Goal: Information Seeking & Learning: Find specific fact

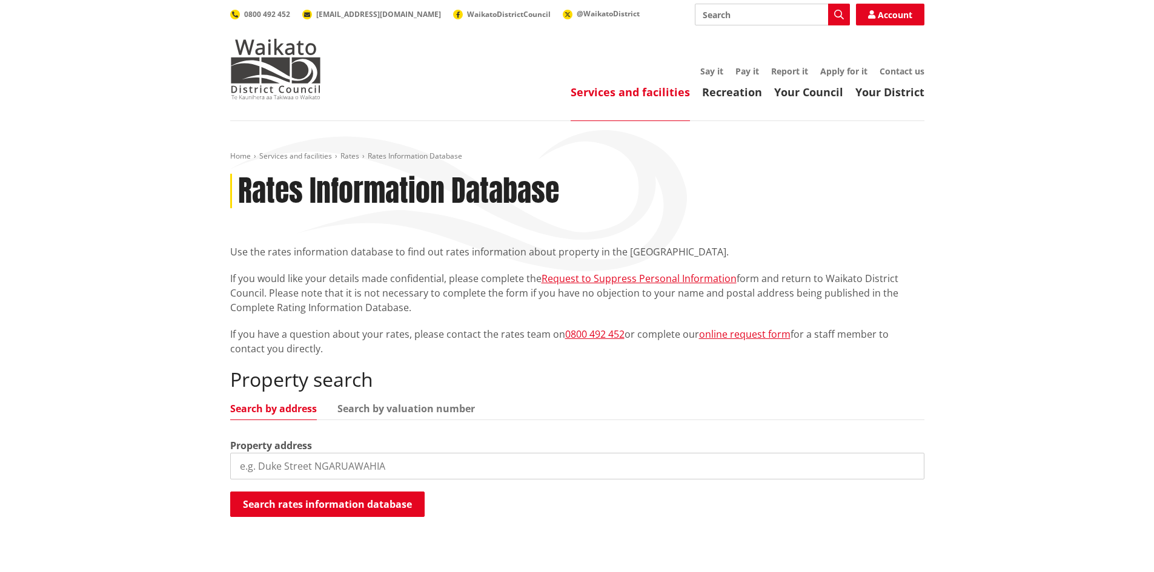
click at [260, 468] on input "search" at bounding box center [577, 466] width 694 height 27
click at [326, 503] on button "Search rates information database" at bounding box center [327, 504] width 194 height 25
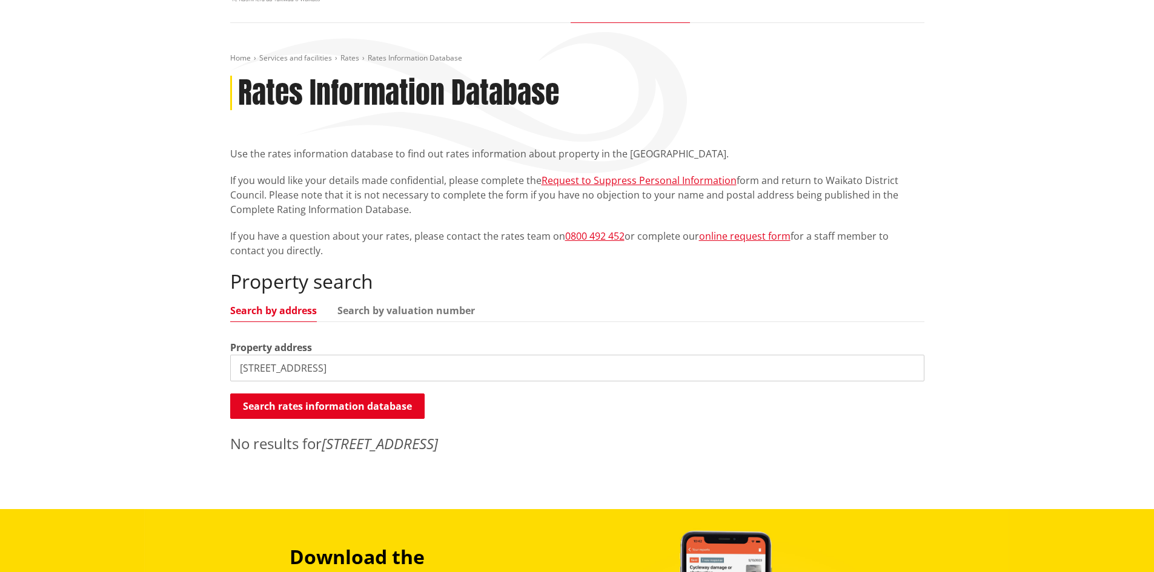
scroll to position [121, 0]
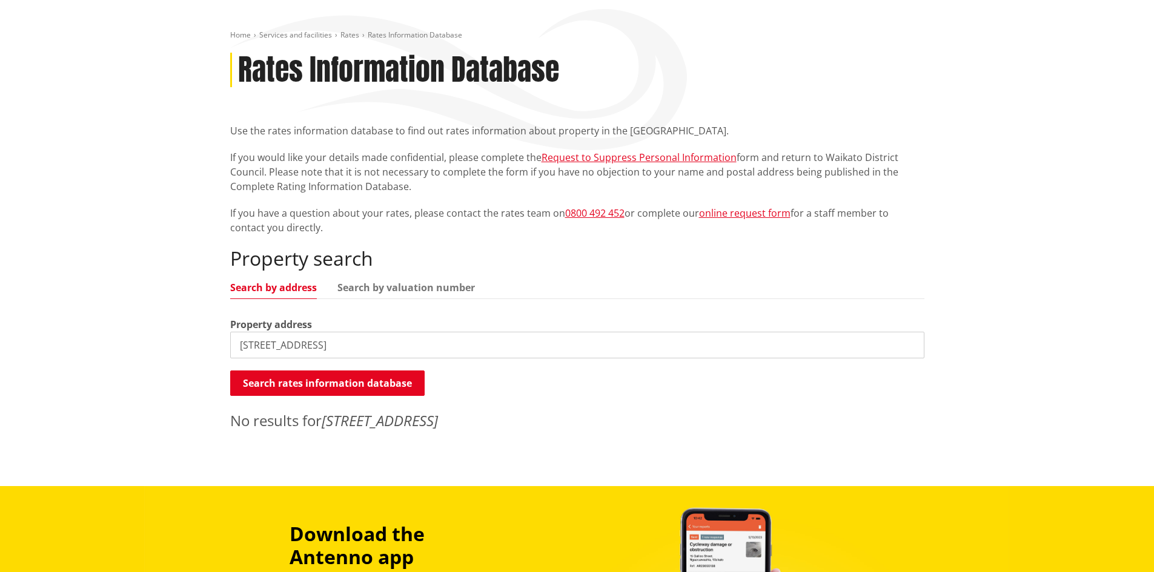
click at [253, 347] on input "17 putawa road" at bounding box center [577, 345] width 694 height 27
click at [328, 346] on input "[GEOGRAPHIC_DATA]" at bounding box center [577, 345] width 694 height 27
type input "[GEOGRAPHIC_DATA]"
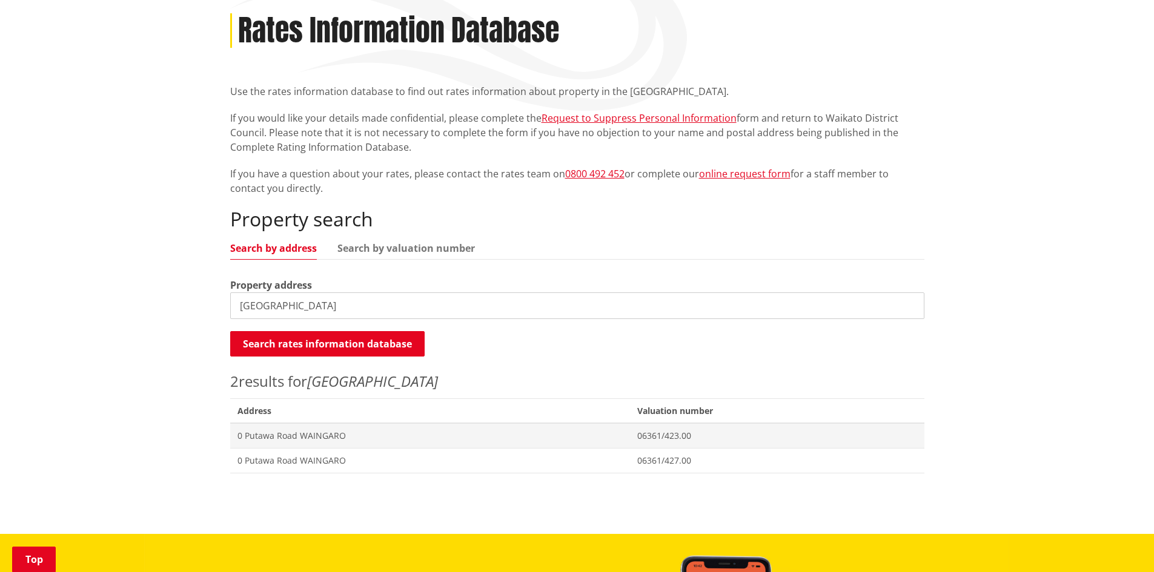
scroll to position [182, 0]
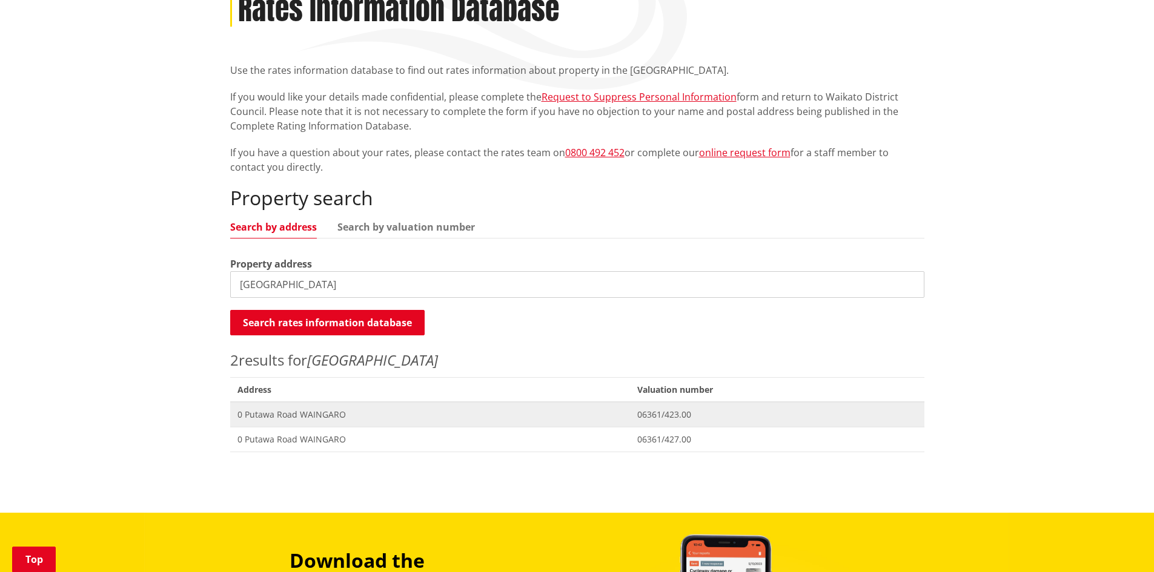
click at [312, 412] on span "0 Putawa Road WAINGARO" at bounding box center [430, 415] width 386 height 12
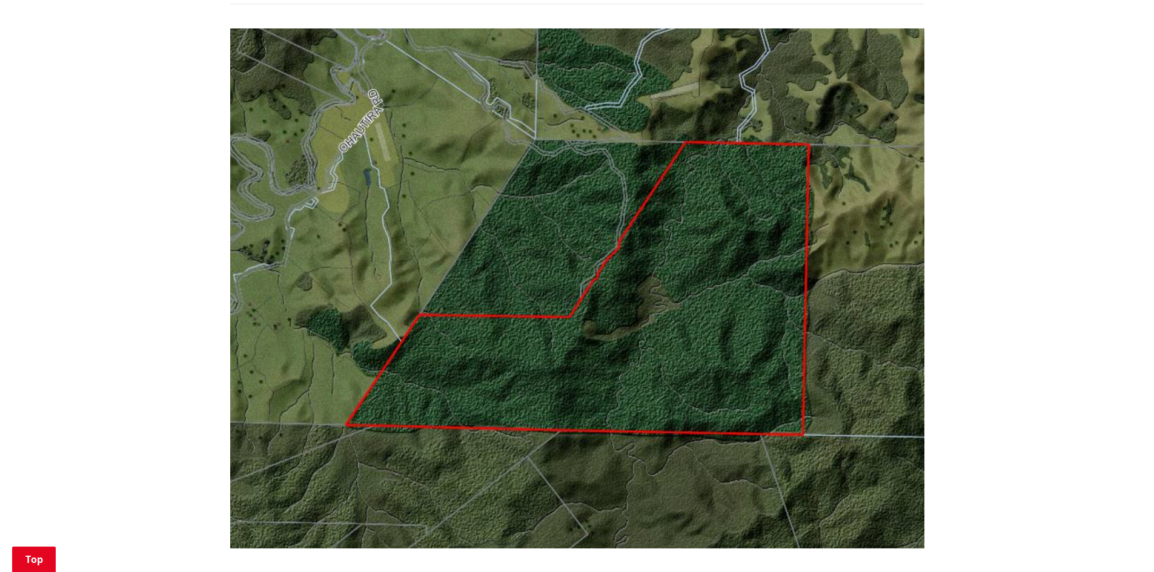
scroll to position [787, 0]
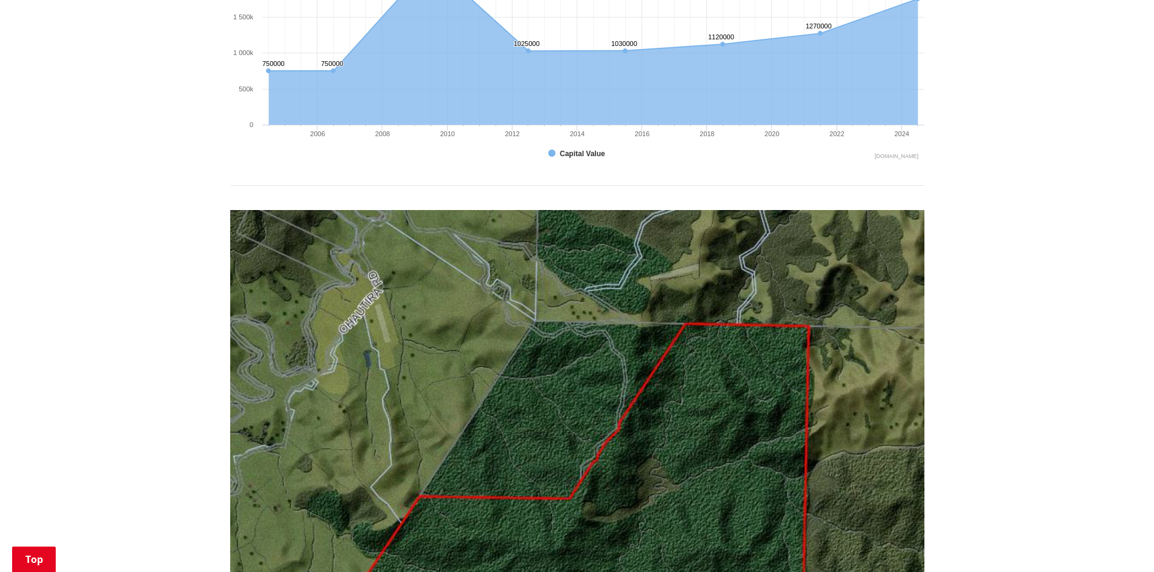
click at [539, 413] on img at bounding box center [577, 470] width 694 height 521
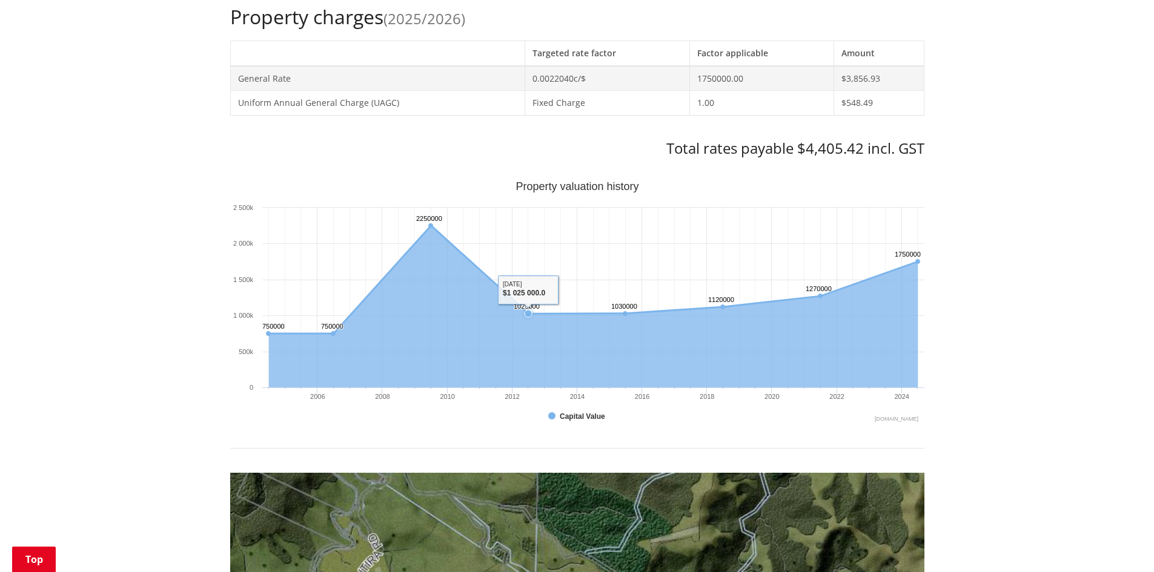
scroll to position [606, 0]
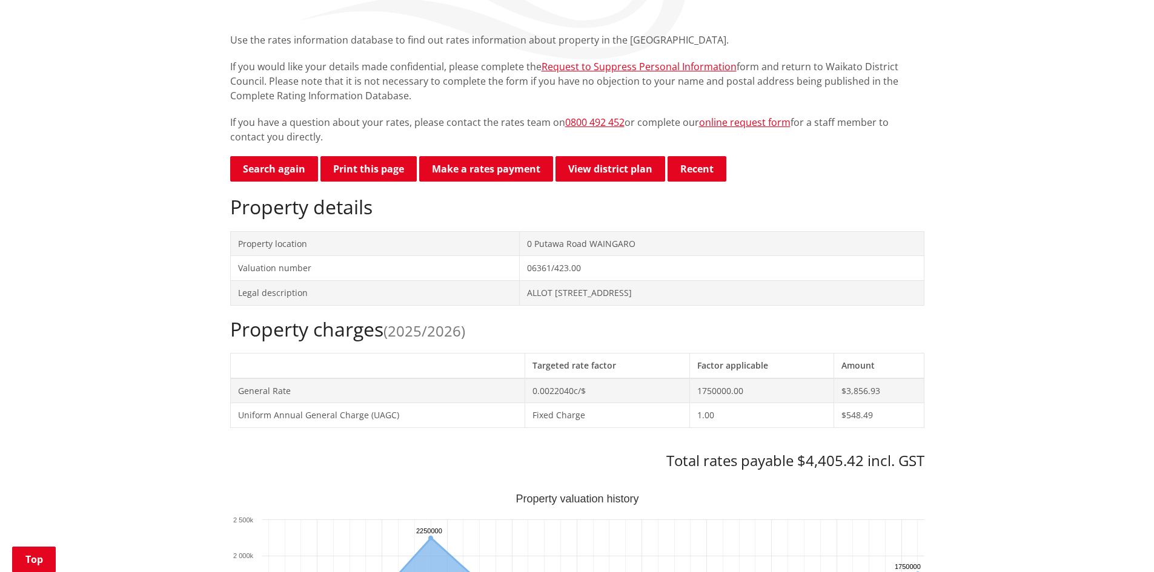
scroll to position [121, 0]
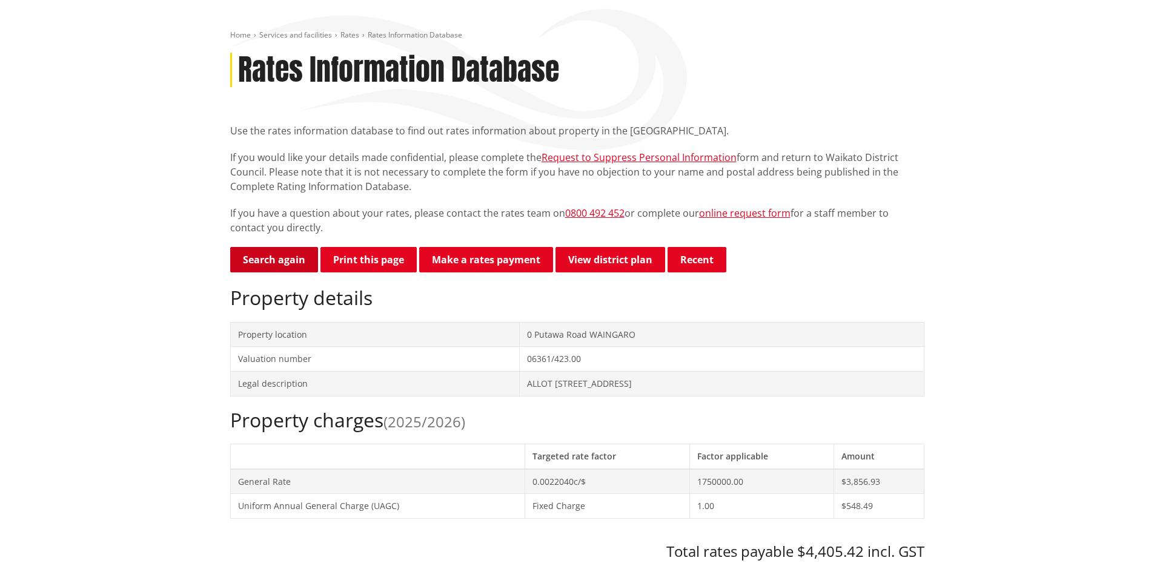
click at [276, 257] on link "Search again" at bounding box center [274, 259] width 88 height 25
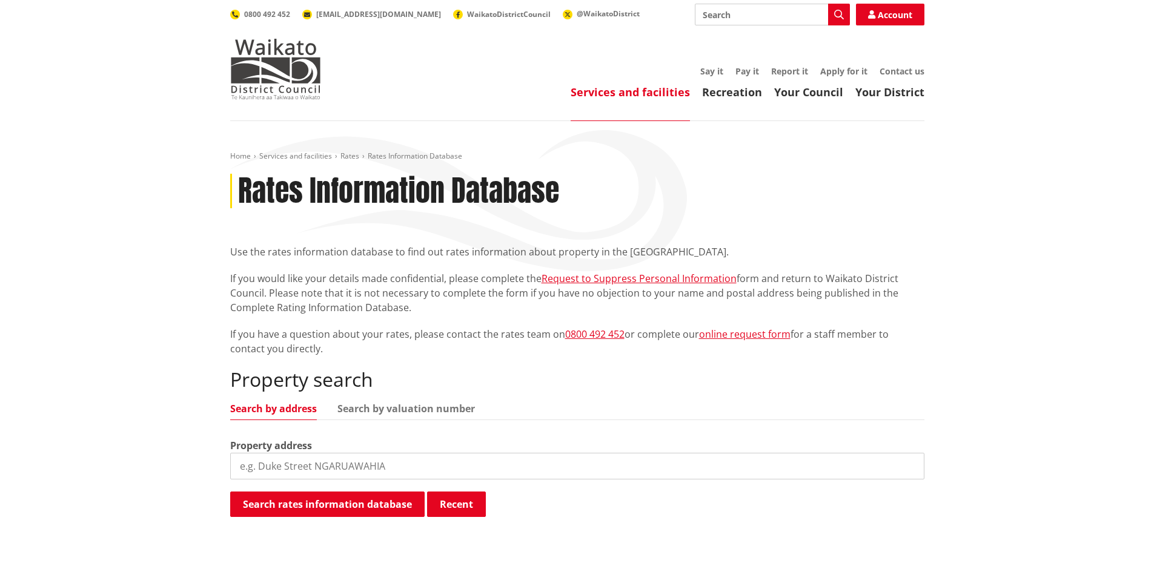
click at [250, 465] on input "search" at bounding box center [577, 466] width 694 height 27
type input "["
type input "putawa road"
click at [320, 506] on button "Search rates information database" at bounding box center [327, 504] width 194 height 25
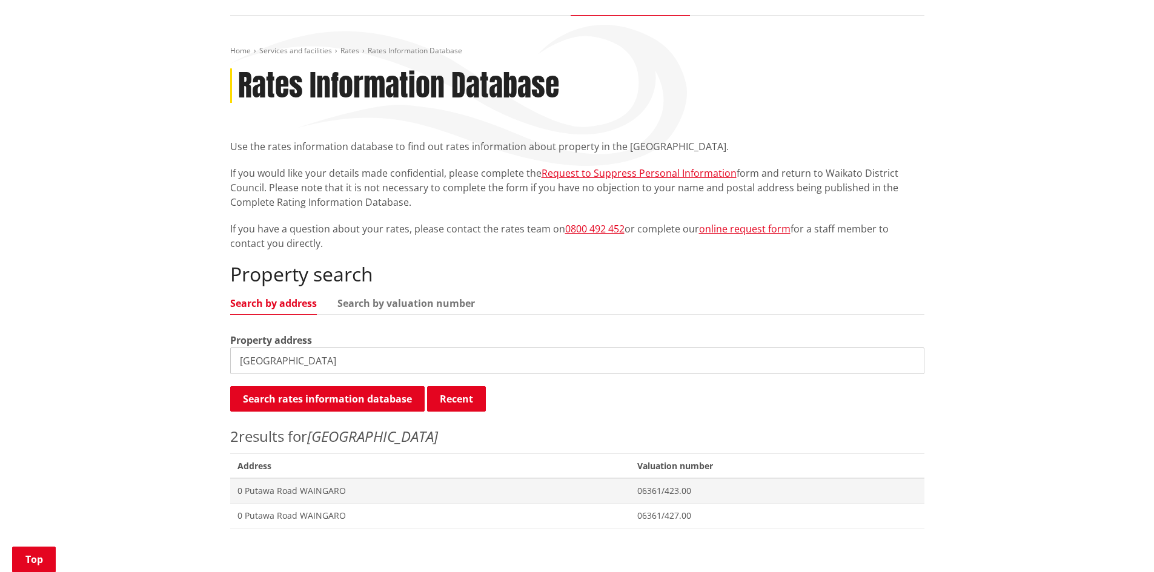
scroll to position [182, 0]
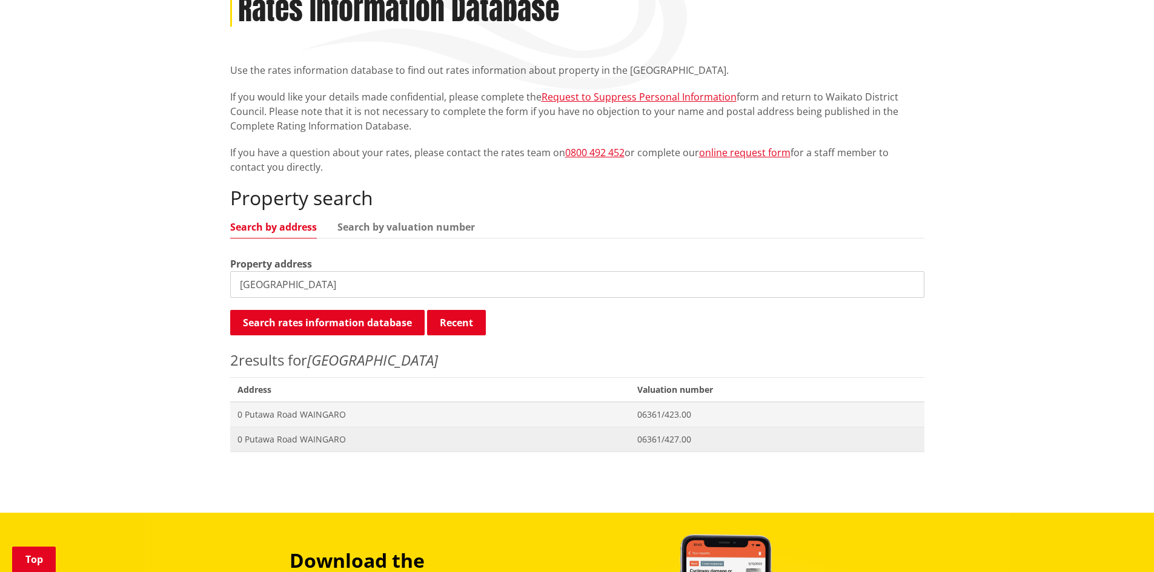
click at [282, 439] on span "0 Putawa Road WAINGARO" at bounding box center [430, 440] width 386 height 12
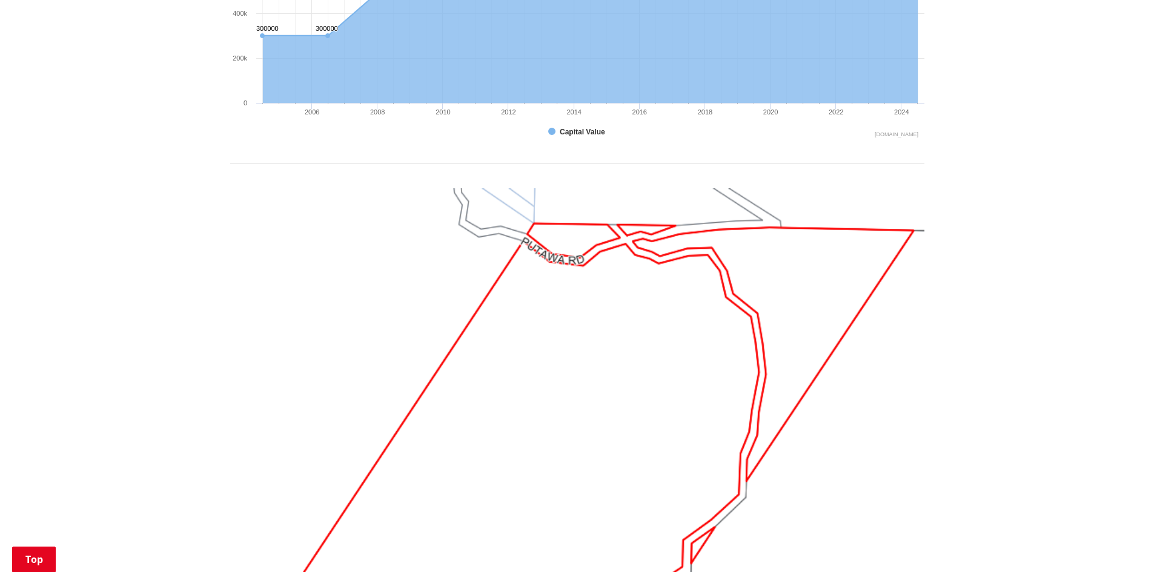
scroll to position [787, 0]
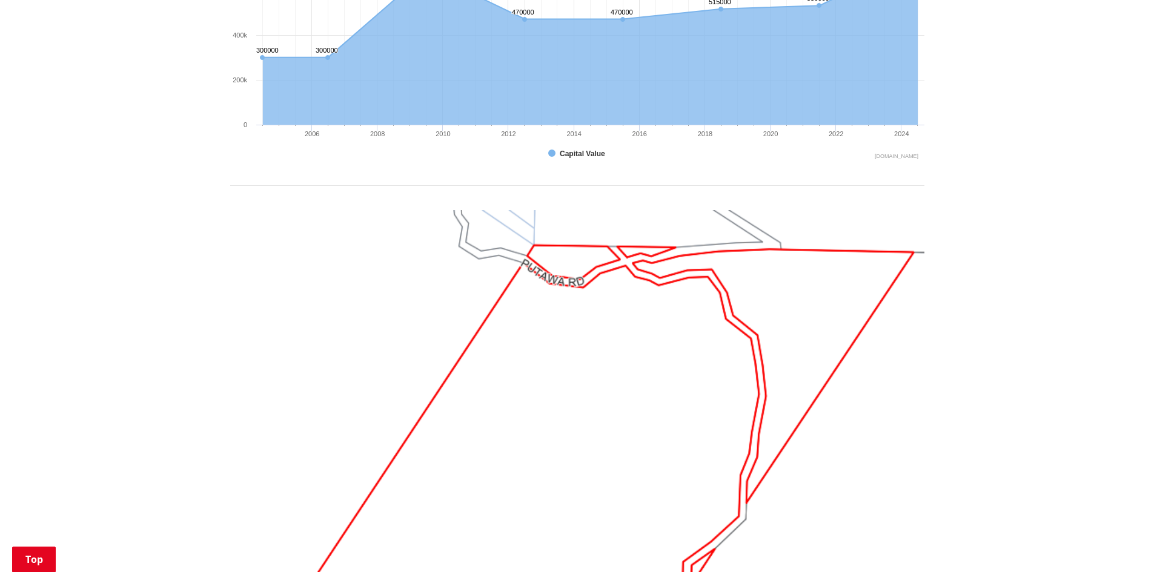
click at [674, 269] on img at bounding box center [577, 470] width 694 height 521
click at [683, 283] on img at bounding box center [577, 470] width 694 height 521
click at [919, 252] on img at bounding box center [577, 470] width 694 height 521
